Goal: Task Accomplishment & Management: Complete application form

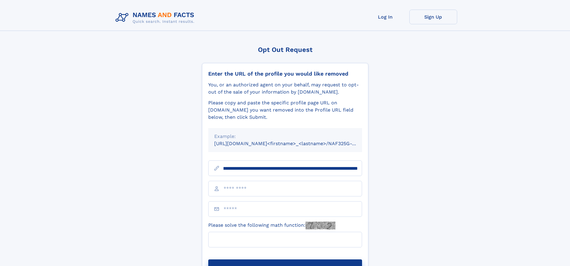
scroll to position [0, 63]
type input "**********"
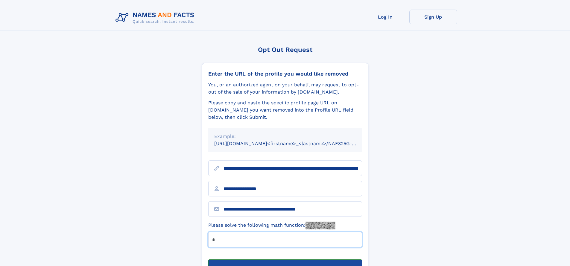
type input "*"
click at [285, 259] on button "Submit Opt Out Request" at bounding box center [285, 268] width 154 height 19
